Goal: Information Seeking & Learning: Check status

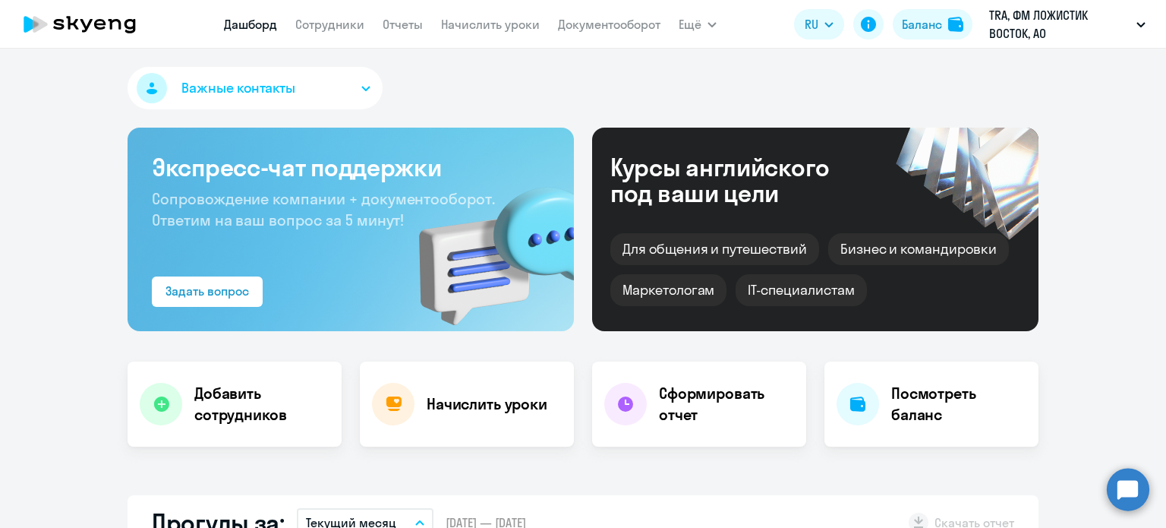
select select "30"
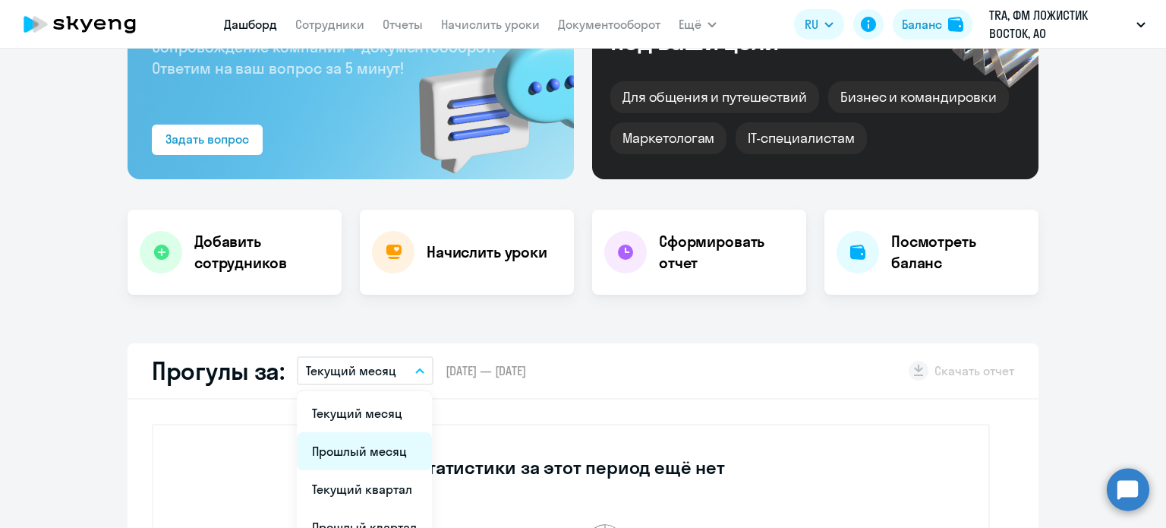
click at [370, 443] on li "Прошлый месяц" at bounding box center [364, 451] width 135 height 38
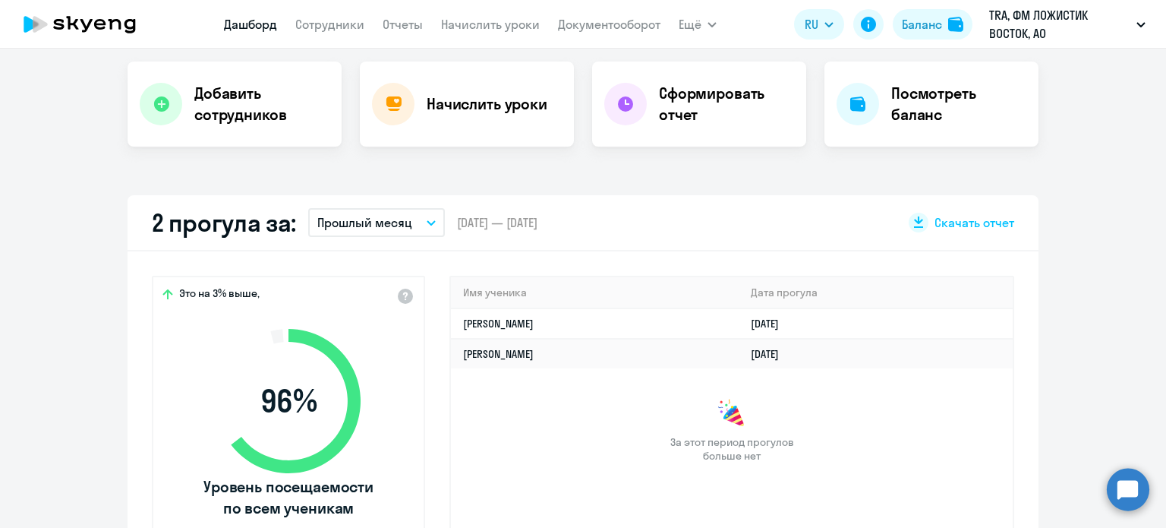
scroll to position [304, 0]
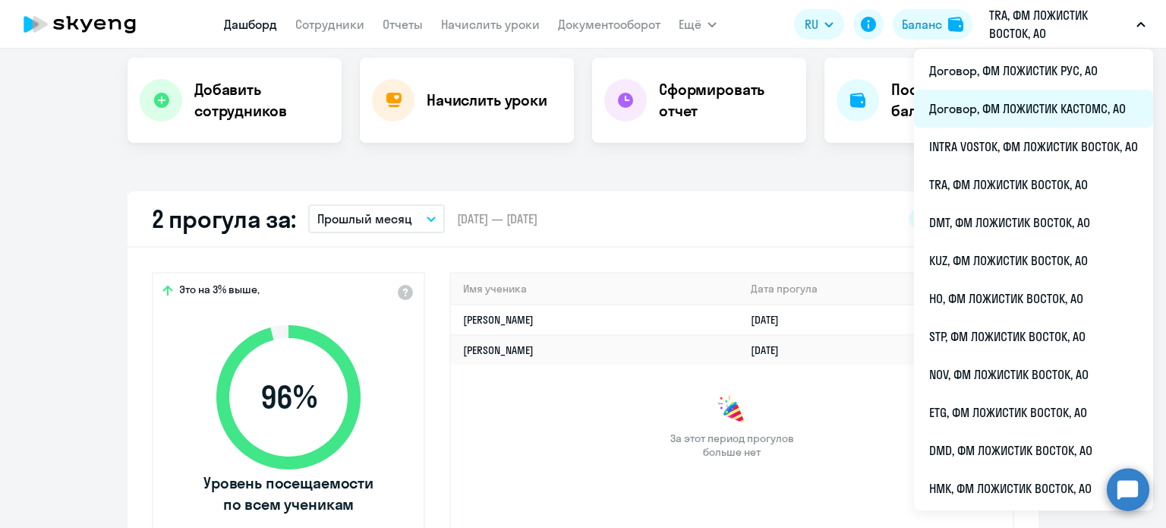
click at [1016, 106] on li "Договор, ФМ ЛОЖИСТИК КАСТОМС, АО" at bounding box center [1033, 109] width 239 height 38
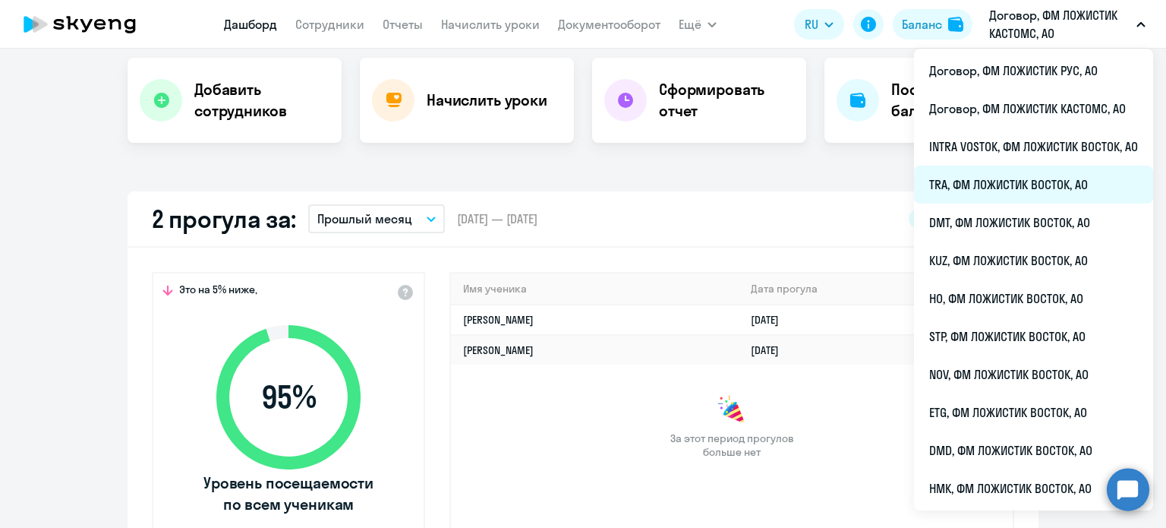
click at [999, 184] on li "TRA, ФМ ЛОЖИСТИК ВОСТОК, АО" at bounding box center [1033, 184] width 239 height 38
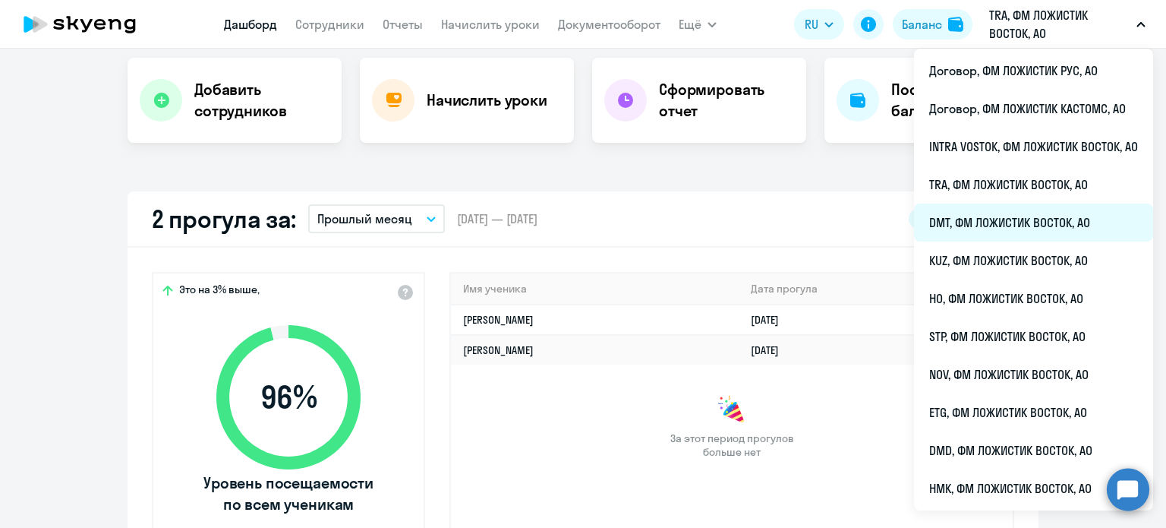
select select "30"
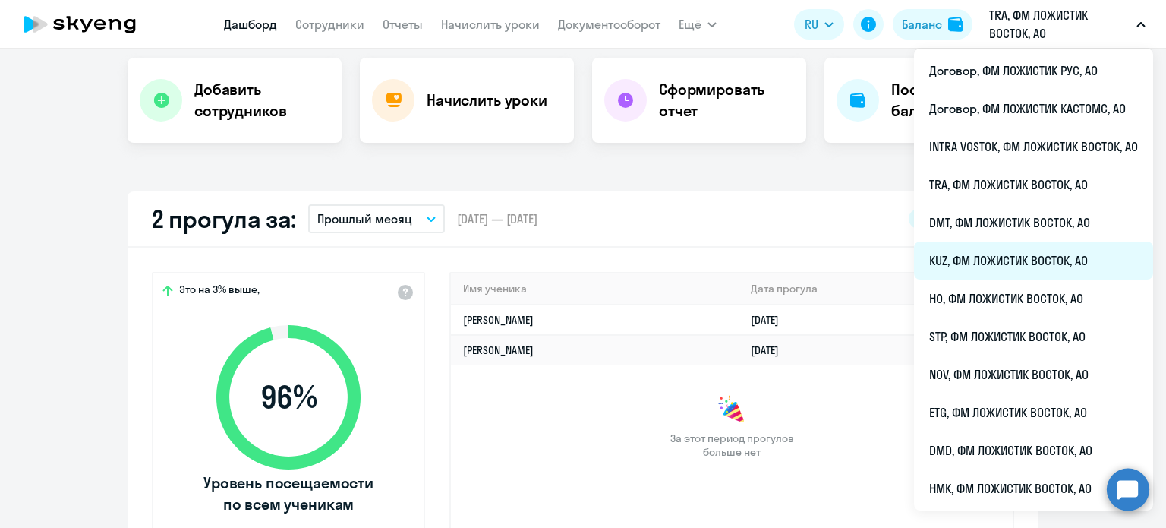
click at [980, 249] on li "KUZ, ФМ ЛОЖИСТИК ВОСТОК, АО" at bounding box center [1033, 260] width 239 height 38
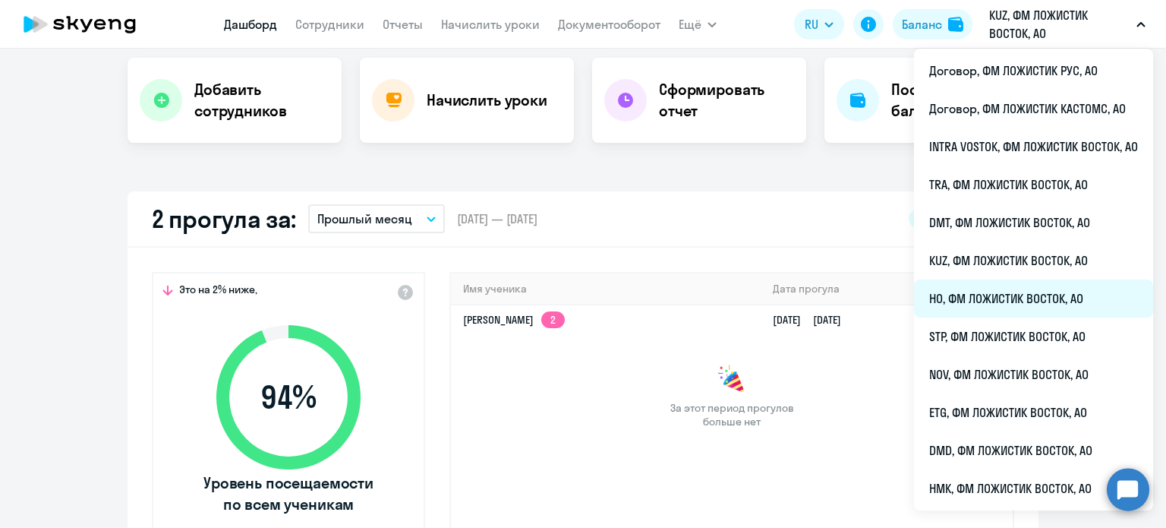
click at [1019, 291] on li "HO, ФМ ЛОЖИСТИК ВОСТОК, АО" at bounding box center [1033, 298] width 239 height 38
select select "30"
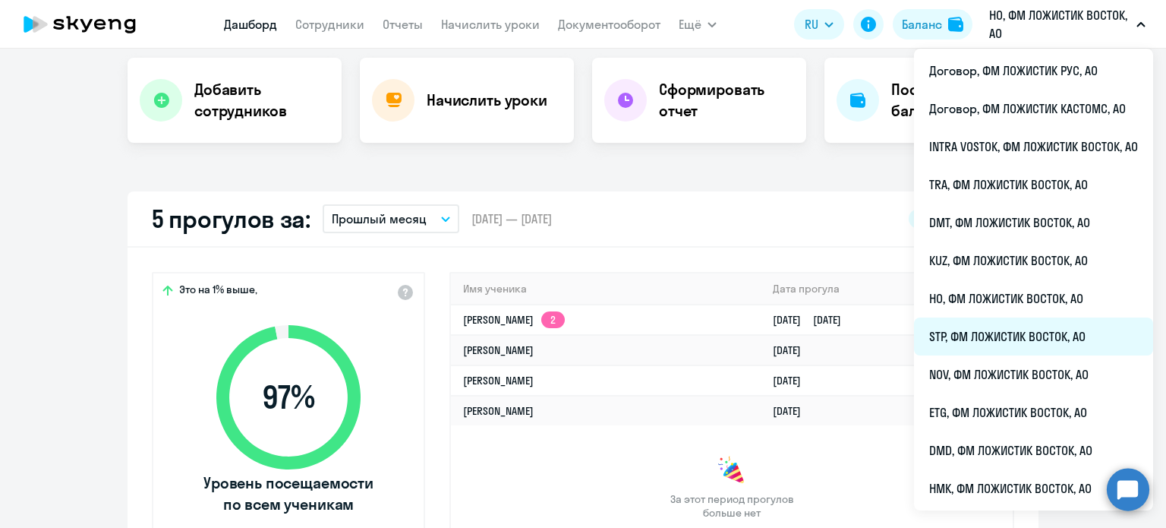
click at [1009, 334] on li "STP, ФМ ЛОЖИСТИК ВОСТОК, АО" at bounding box center [1033, 336] width 239 height 38
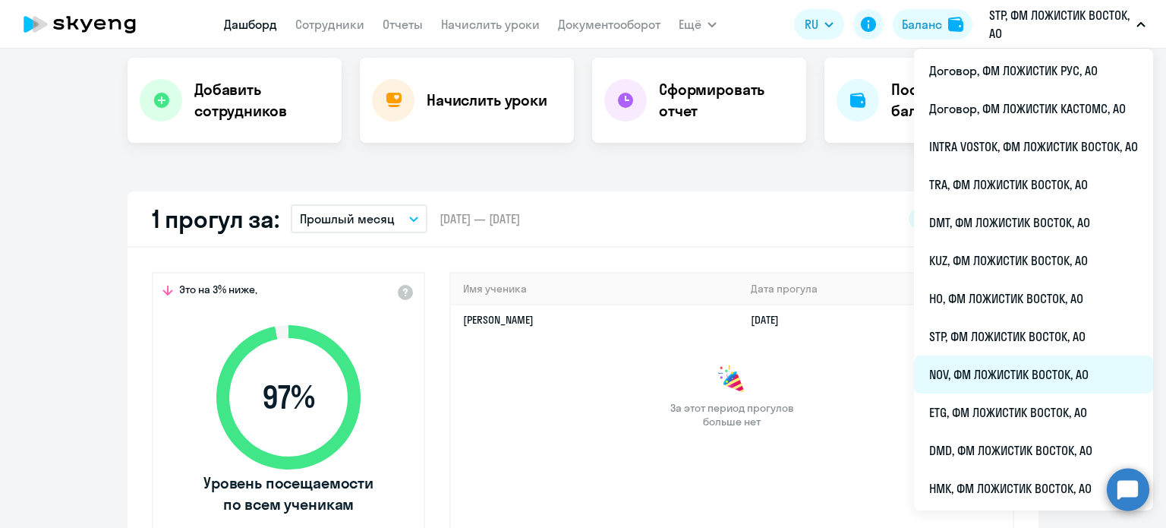
click at [984, 369] on li "NOV, ФМ ЛОЖИСТИК ВОСТОК, АО" at bounding box center [1033, 374] width 239 height 38
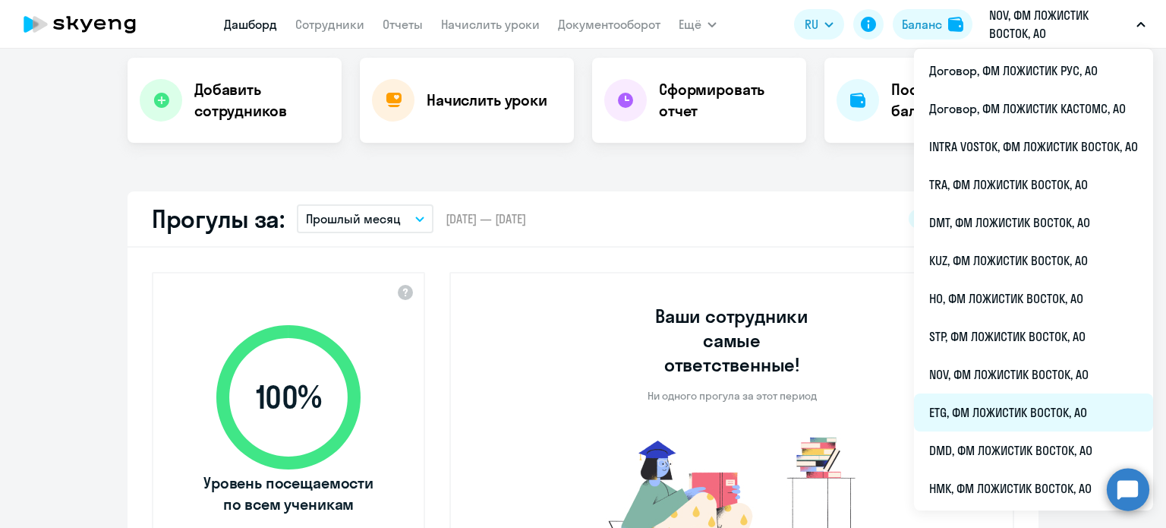
click at [987, 412] on li "ETG, ФМ ЛОЖИСТИК ВОСТОК, АО" at bounding box center [1033, 412] width 239 height 38
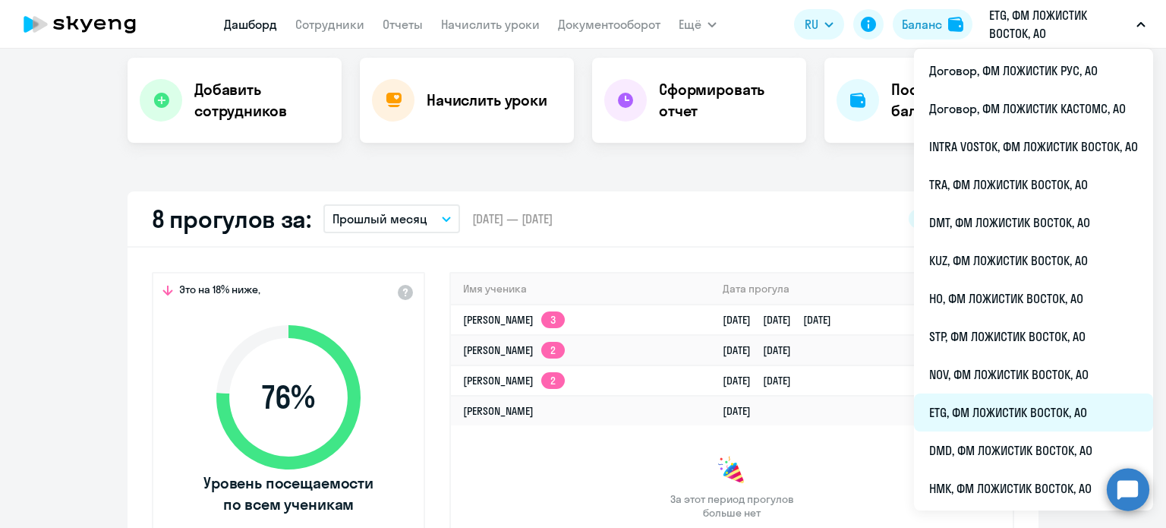
select select "30"
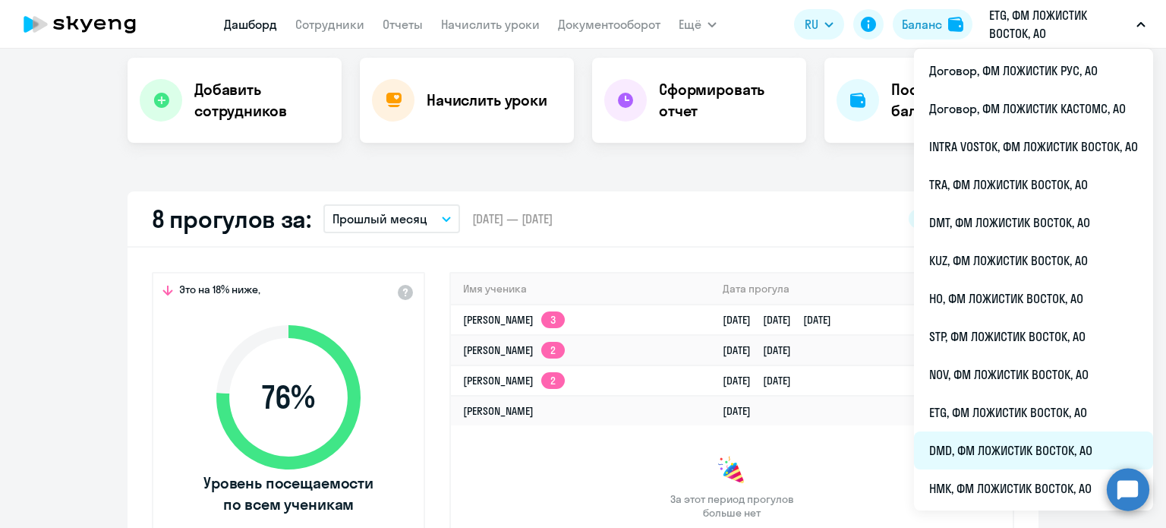
click at [994, 441] on li "DMD, ФМ ЛОЖИСТИК ВОСТОК, АО" at bounding box center [1033, 450] width 239 height 38
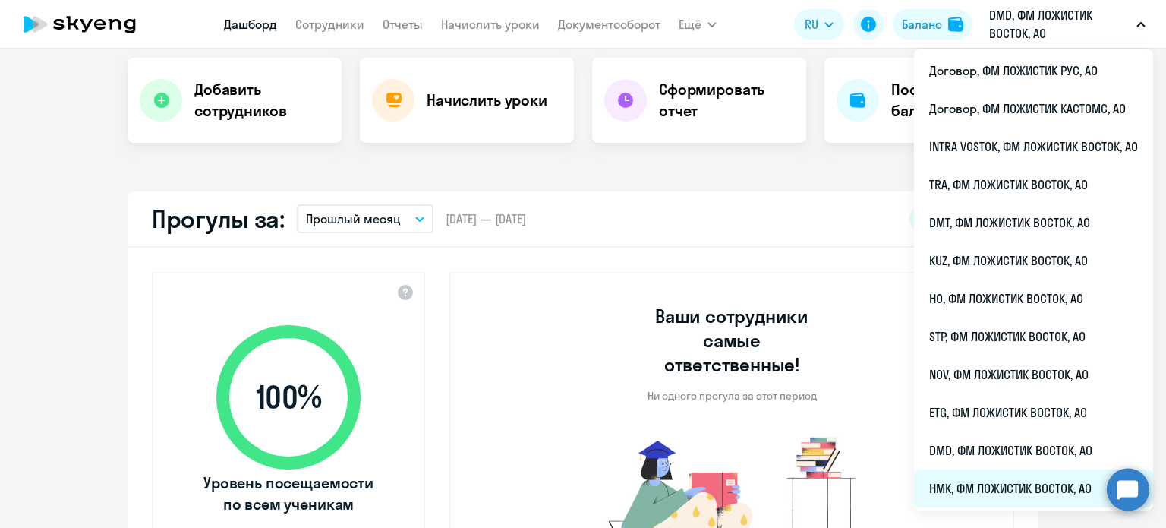
click at [1000, 488] on li "НМК, ФМ ЛОЖИСТИК ВОСТОК, АО" at bounding box center [1033, 488] width 239 height 38
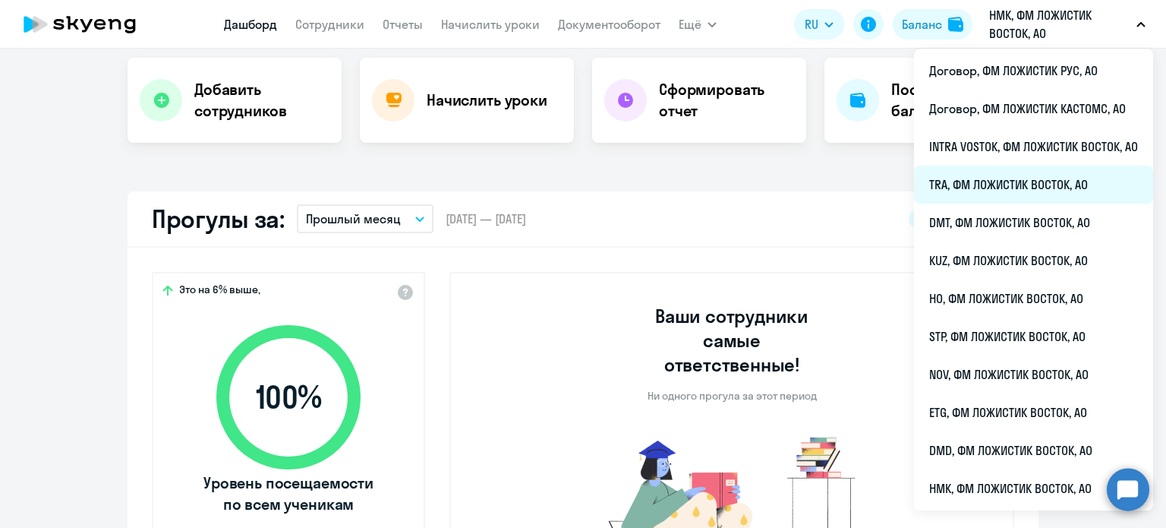
click at [981, 200] on li "TRA, ФМ ЛОЖИСТИК ВОСТОК, АО" at bounding box center [1033, 184] width 239 height 38
select select "30"
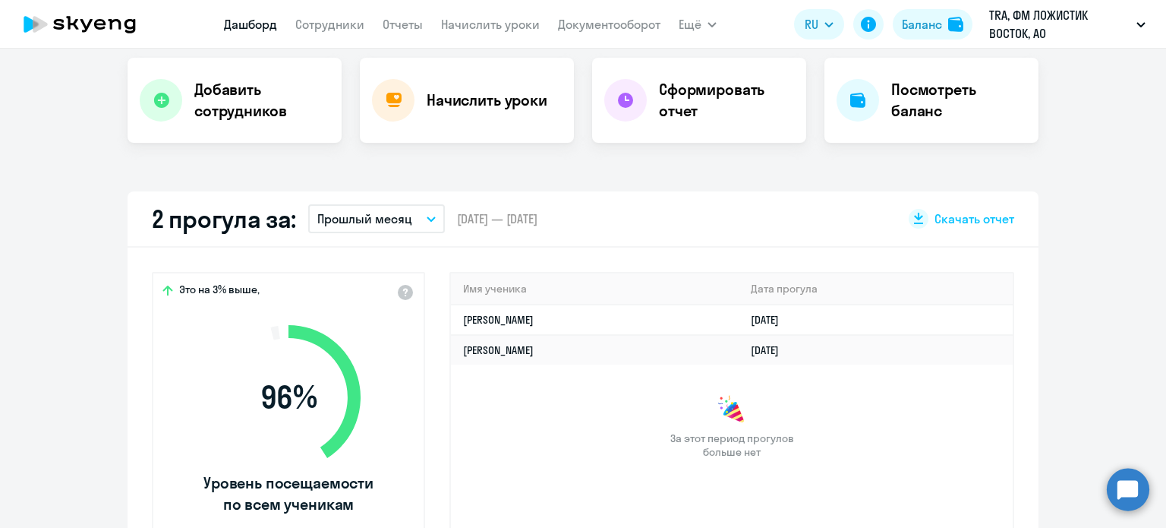
click at [408, 209] on button "Прошлый месяц" at bounding box center [376, 218] width 137 height 29
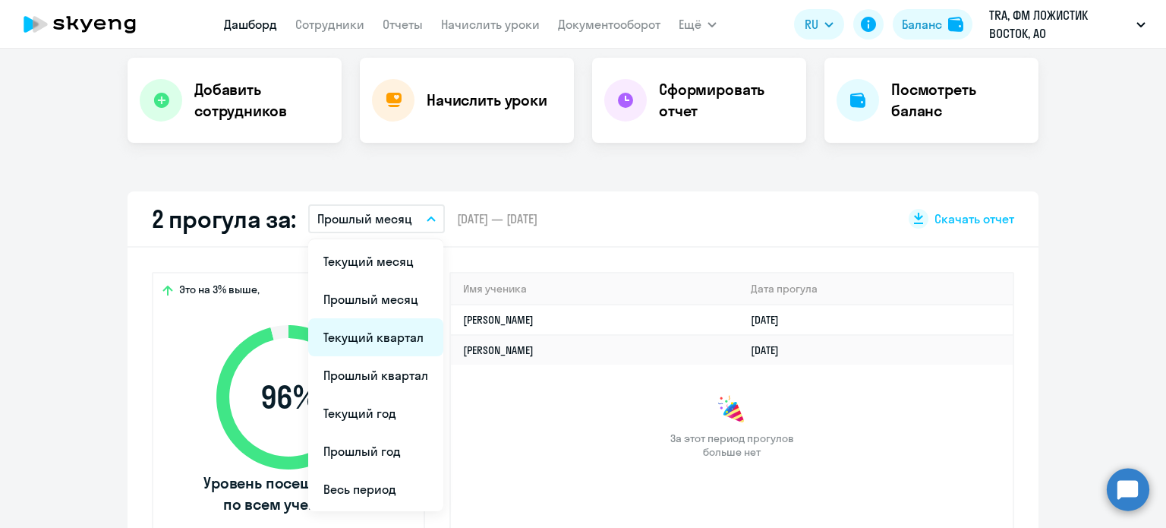
click at [392, 345] on li "Текущий квартал" at bounding box center [375, 337] width 135 height 38
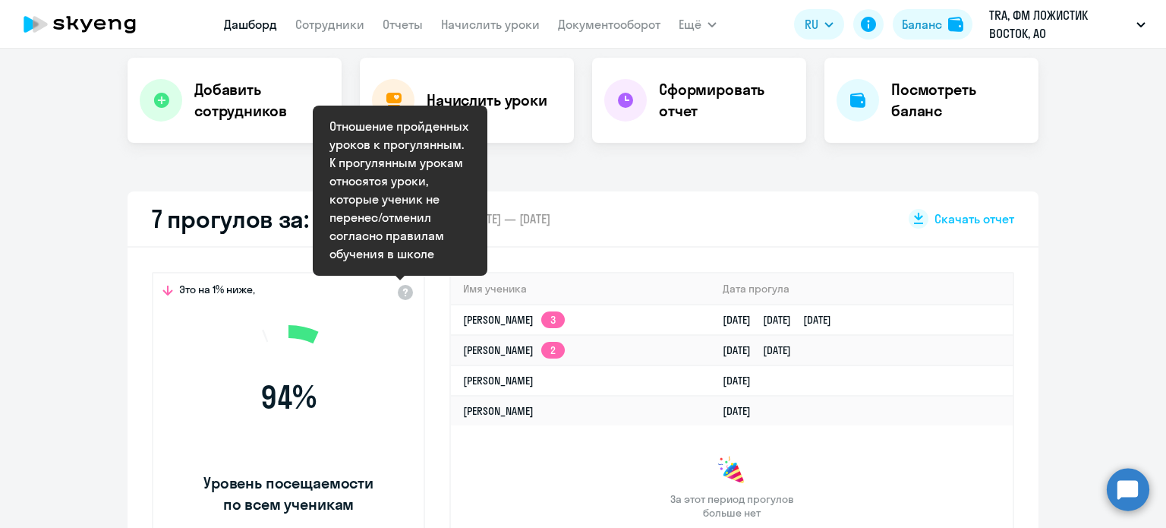
select select "30"
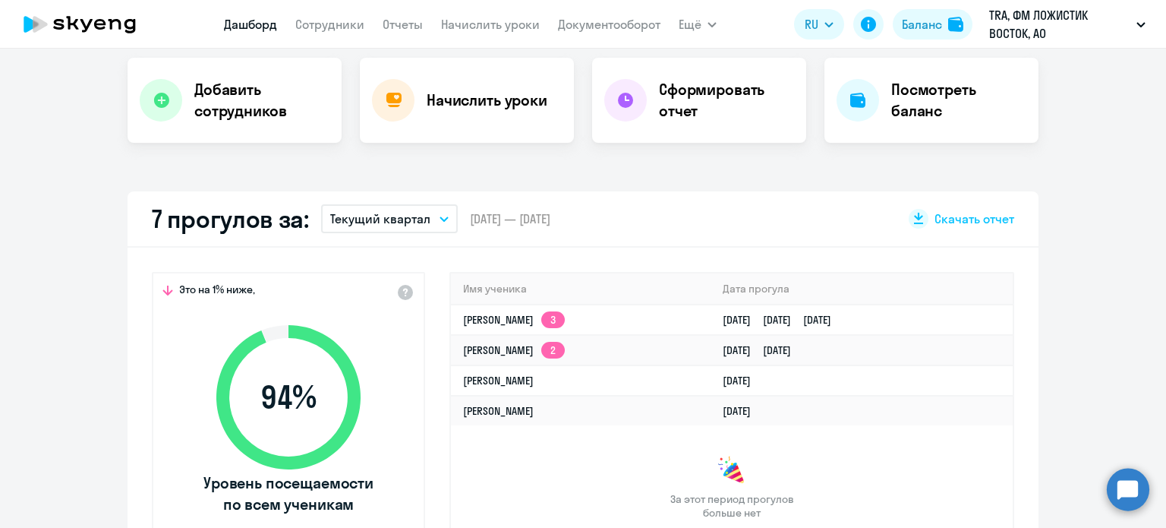
click at [404, 206] on button "Текущий квартал" at bounding box center [389, 218] width 137 height 29
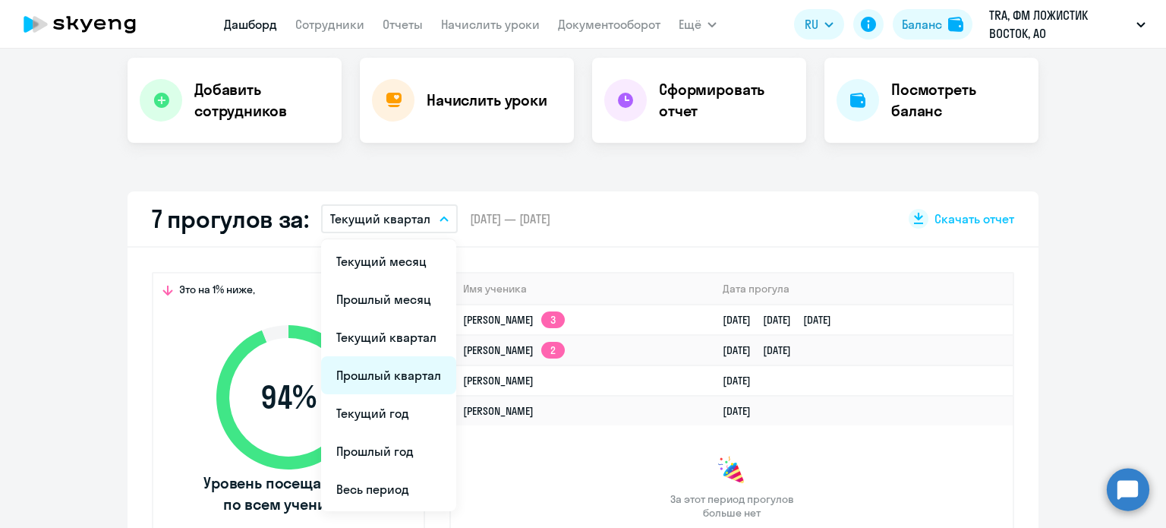
click at [386, 367] on li "Прошлый квартал" at bounding box center [388, 375] width 135 height 38
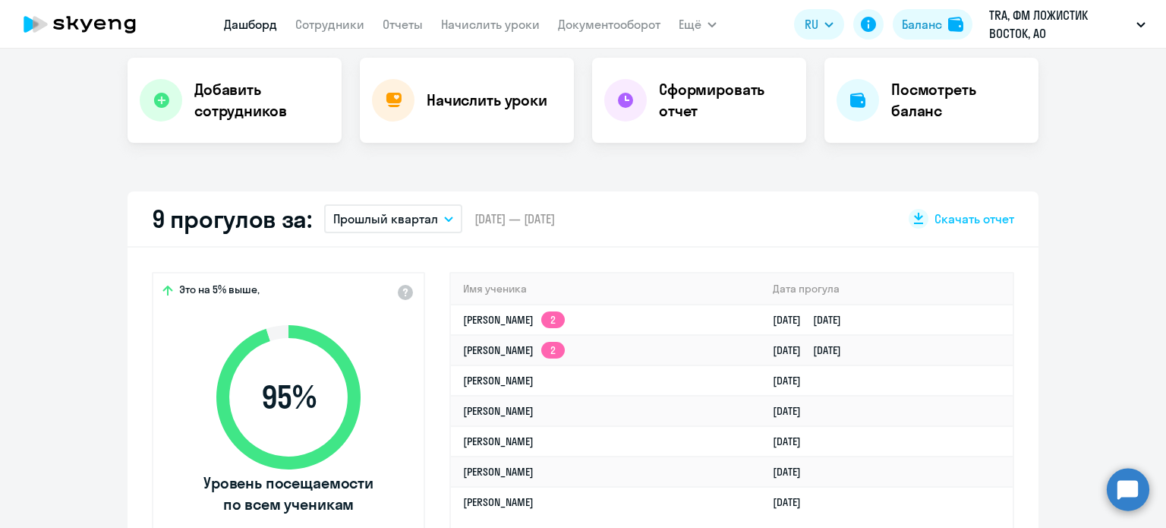
click at [430, 224] on button "Прошлый квартал" at bounding box center [393, 218] width 138 height 29
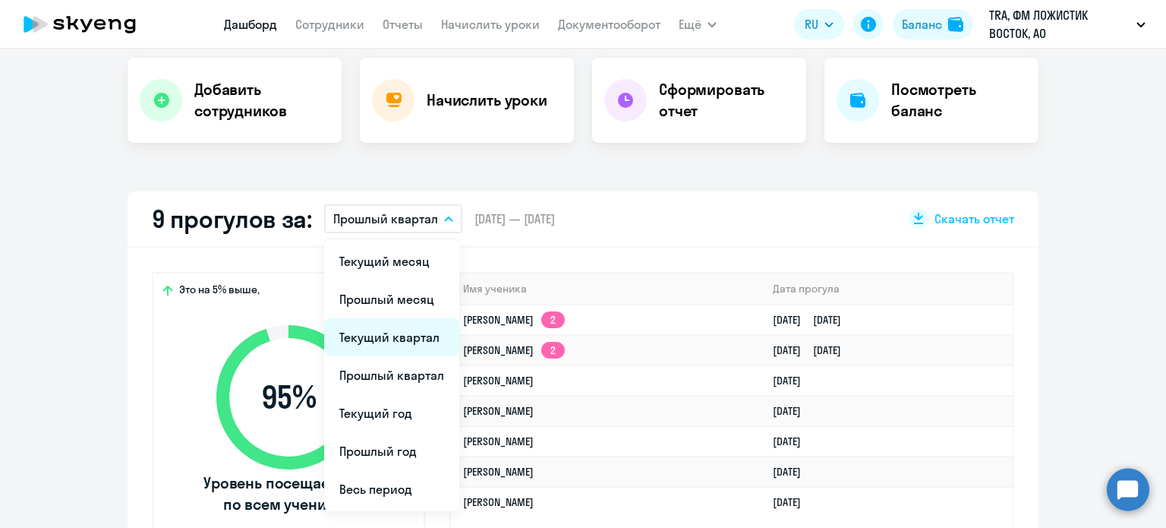
click at [407, 342] on li "Текущий квартал" at bounding box center [391, 337] width 135 height 38
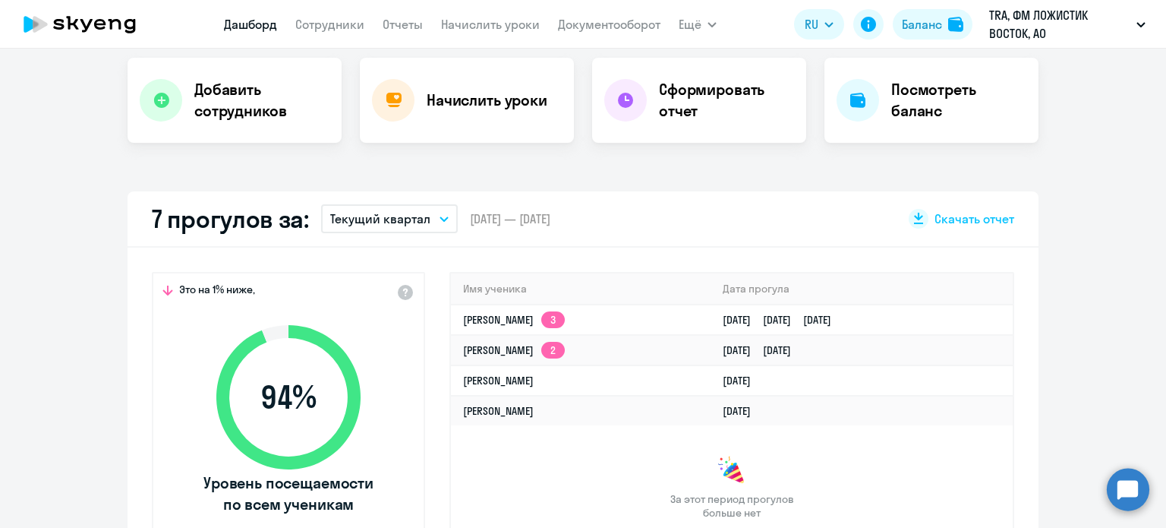
click at [401, 236] on div "7 прогулов за: Текущий квартал Текущий месяц Прошлый месяц Текущий квартал Прош…" at bounding box center [583, 219] width 911 height 56
click at [405, 221] on p "Текущий квартал" at bounding box center [380, 219] width 100 height 18
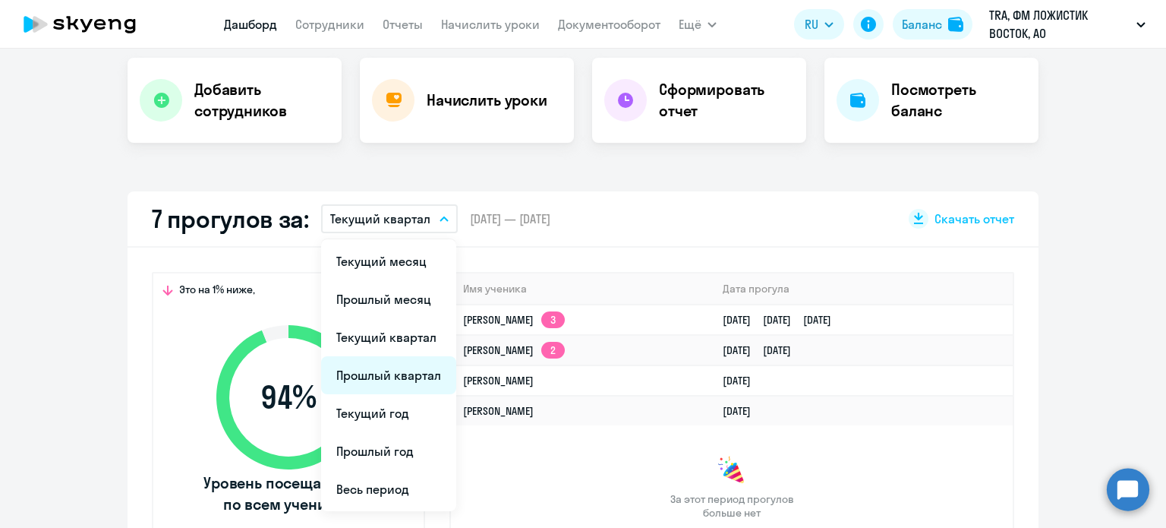
click at [386, 367] on li "Прошлый квартал" at bounding box center [388, 375] width 135 height 38
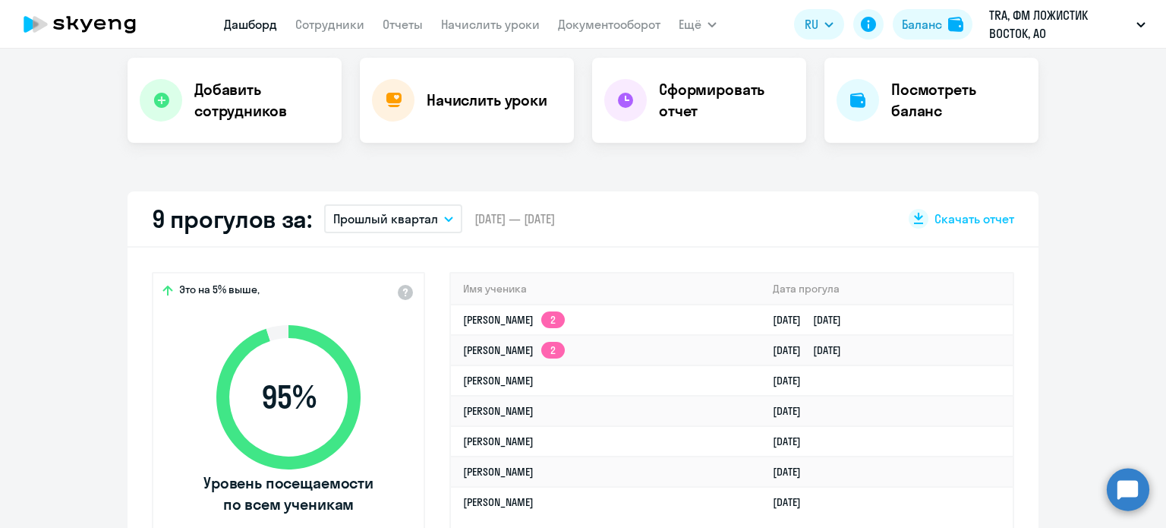
click at [436, 229] on button "Прошлый квартал" at bounding box center [393, 218] width 138 height 29
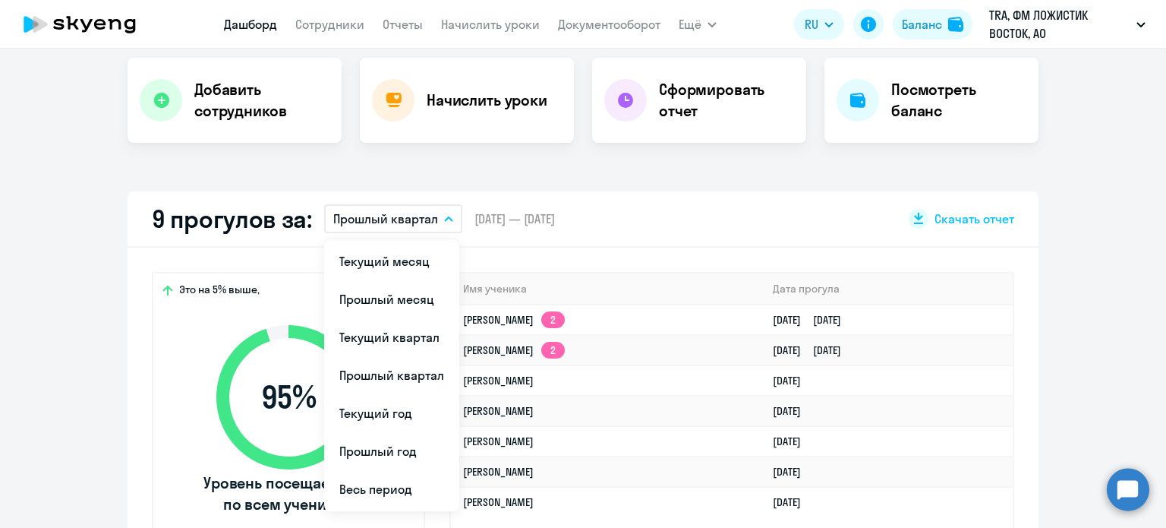
click at [403, 254] on li "Текущий месяц" at bounding box center [391, 261] width 135 height 38
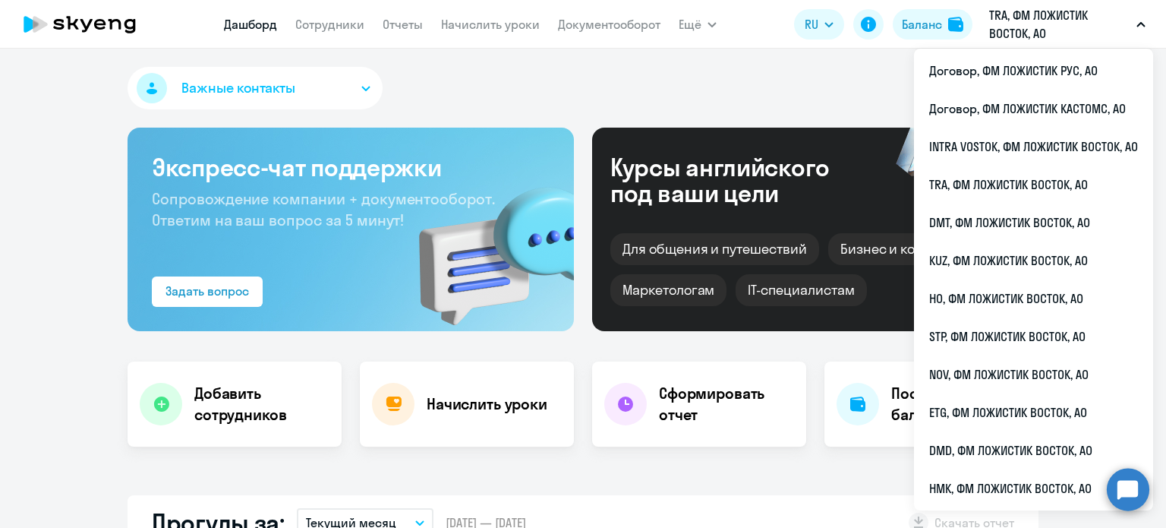
select select "30"
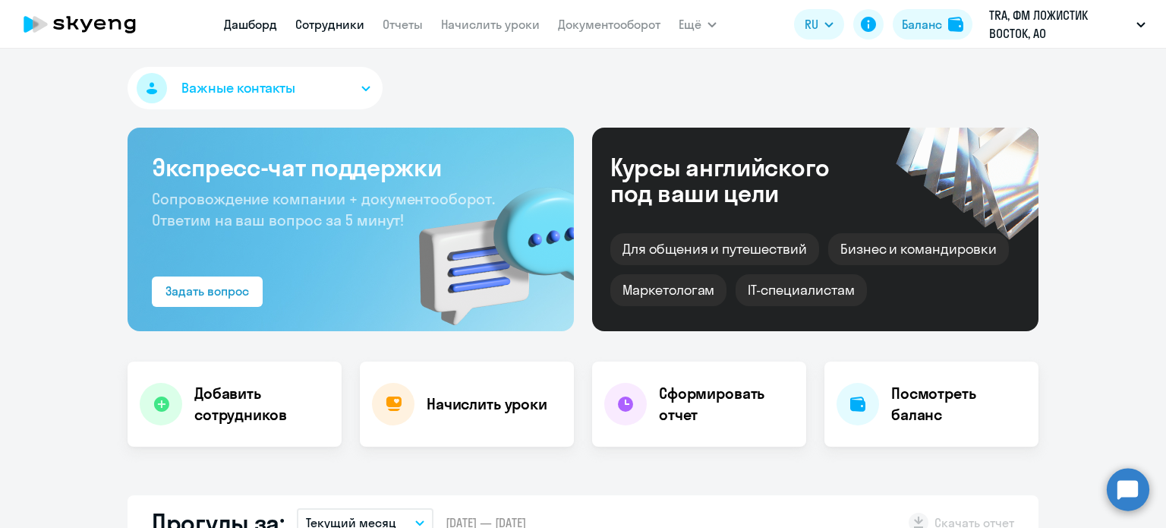
click at [331, 30] on link "Сотрудники" at bounding box center [329, 24] width 69 height 15
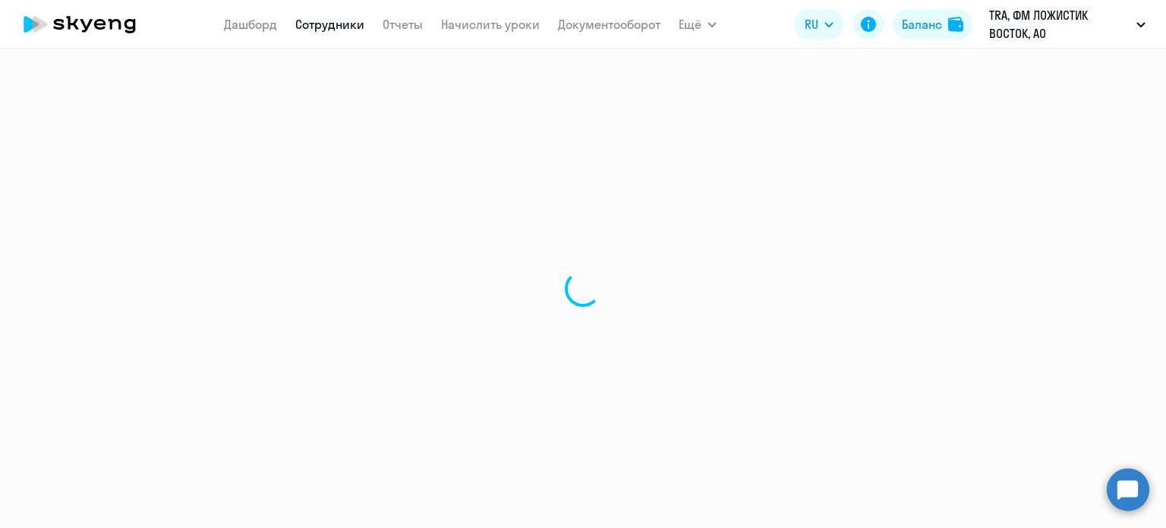
select select "30"
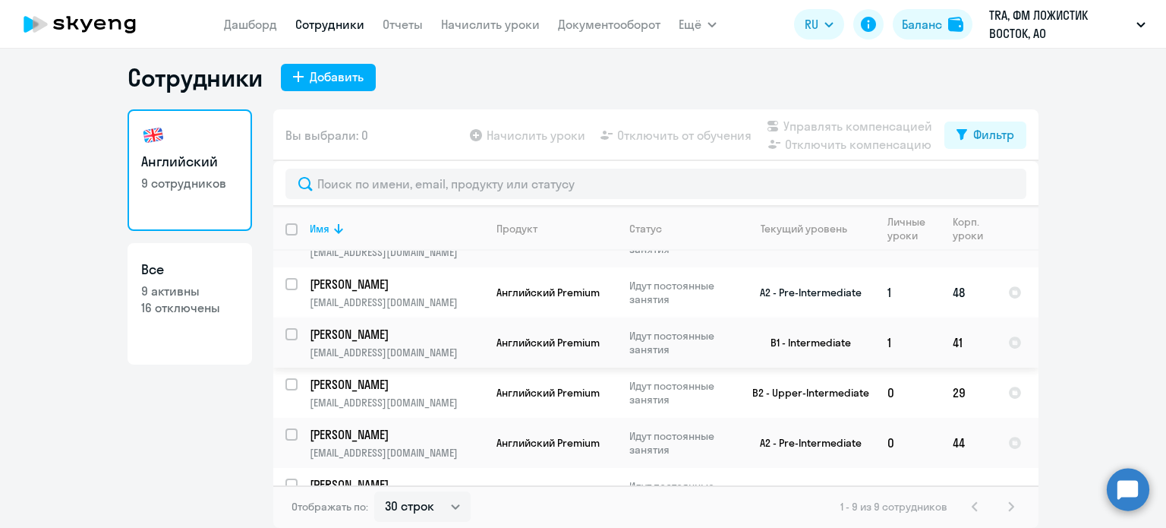
scroll to position [219, 0]
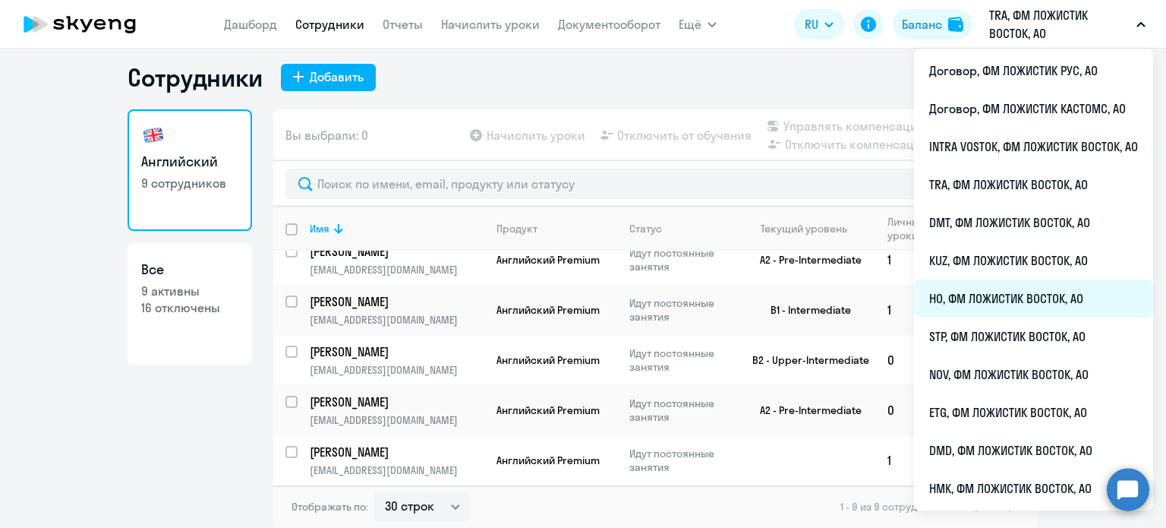
click at [966, 288] on li "HO, ФМ ЛОЖИСТИК ВОСТОК, АО" at bounding box center [1033, 298] width 239 height 38
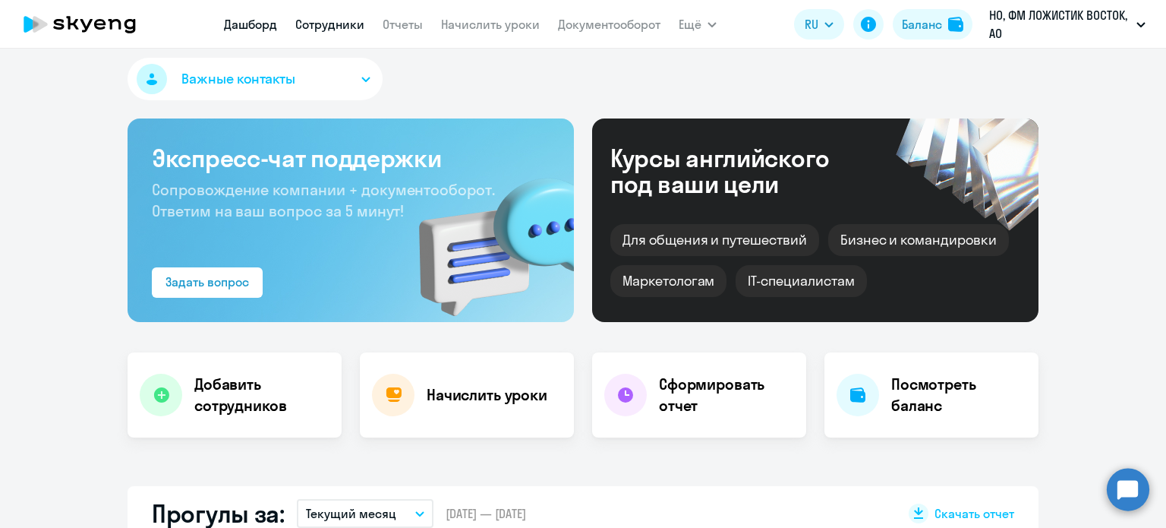
click at [342, 25] on link "Сотрудники" at bounding box center [329, 24] width 69 height 15
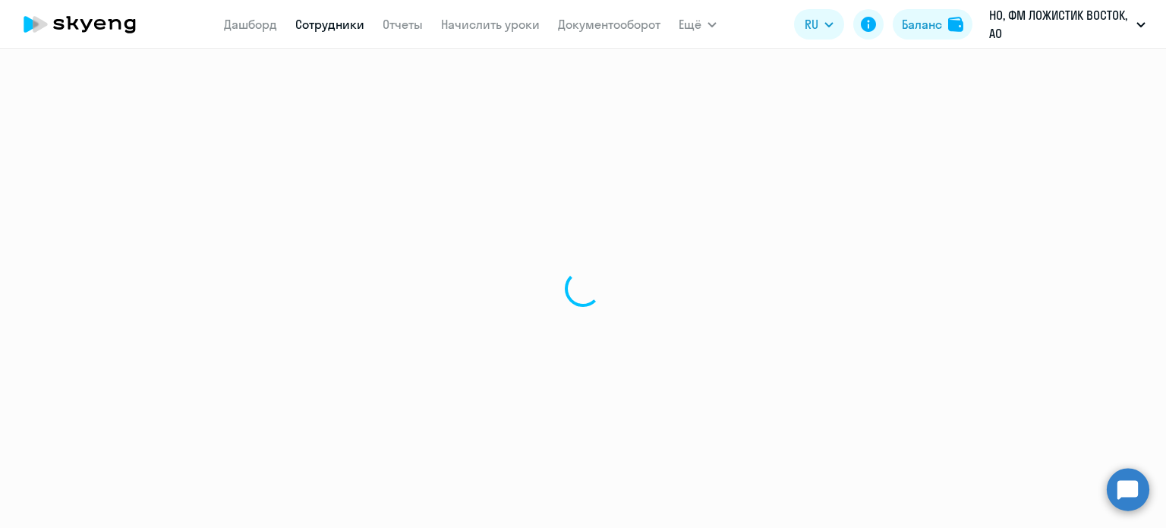
select select "30"
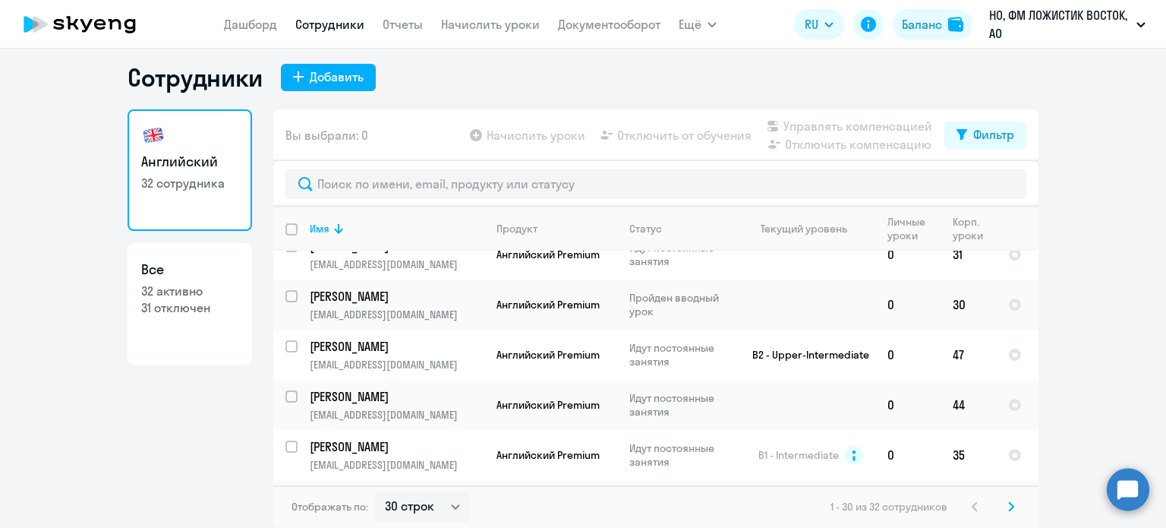
scroll to position [785, 0]
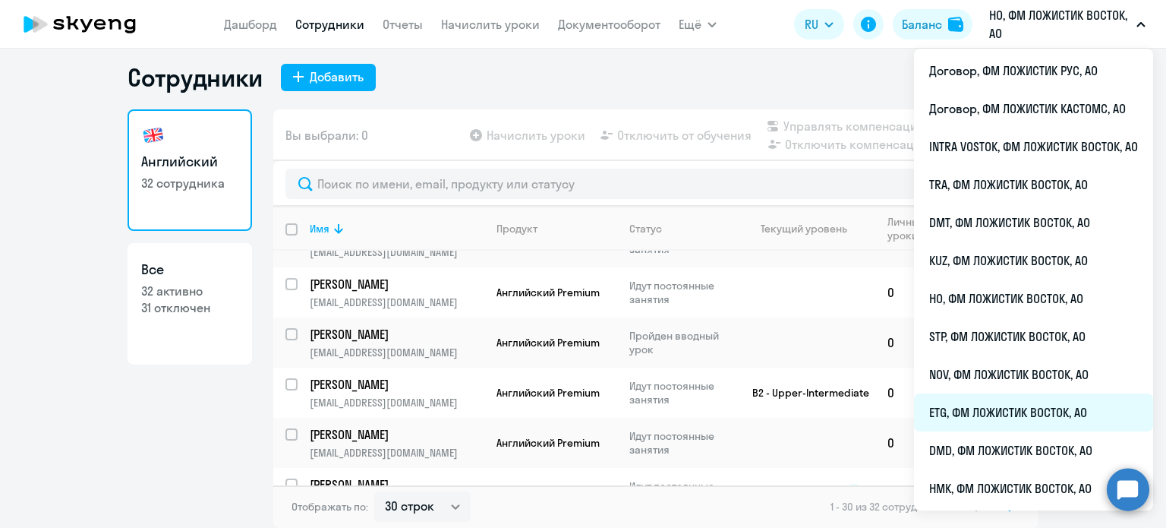
click at [957, 408] on li "ETG, ФМ ЛОЖИСТИК ВОСТОК, АО" at bounding box center [1033, 412] width 239 height 38
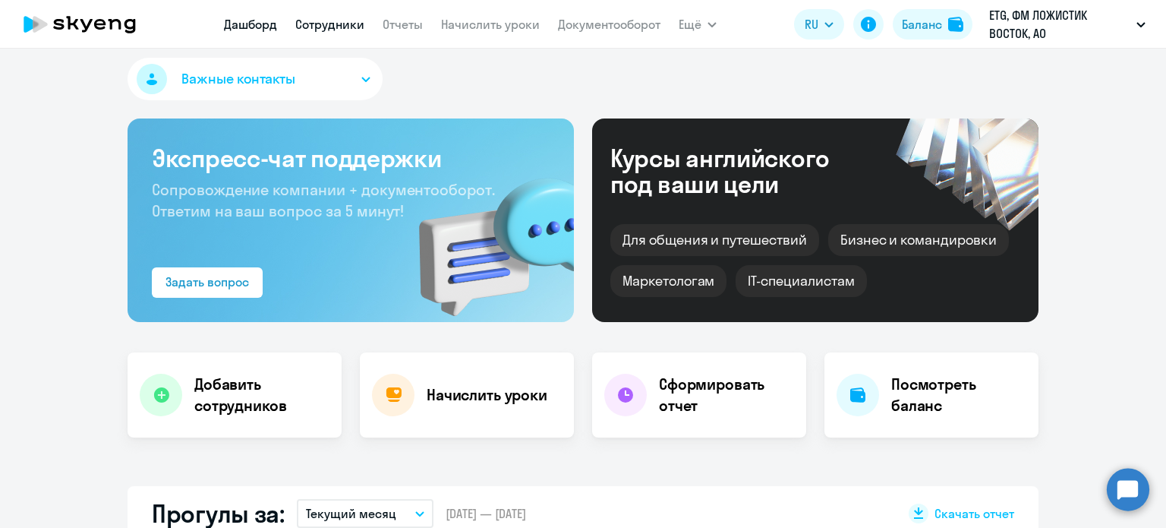
click at [342, 22] on link "Сотрудники" at bounding box center [329, 24] width 69 height 15
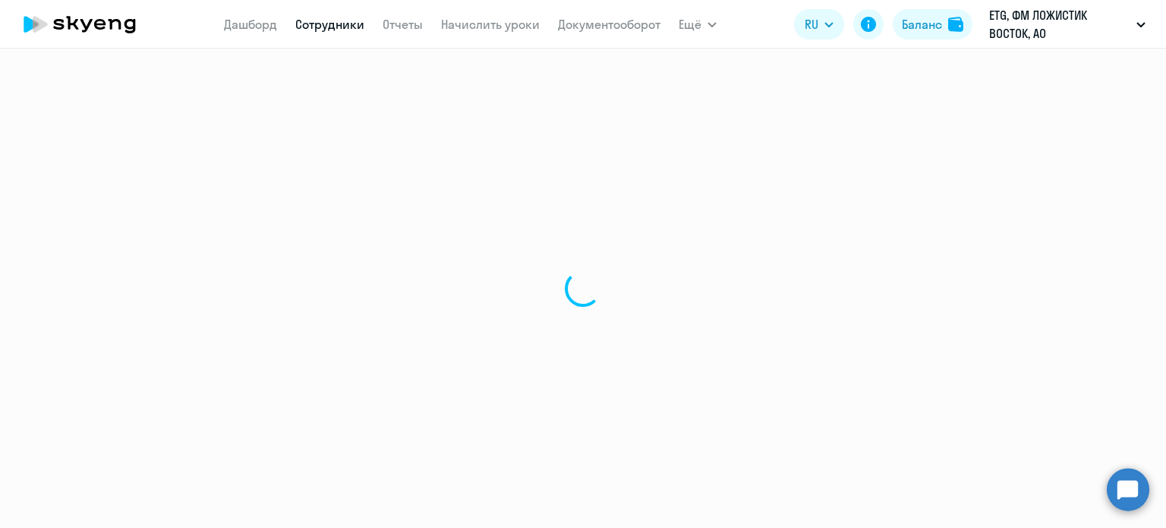
select select "30"
